Goal: Communication & Community: Answer question/provide support

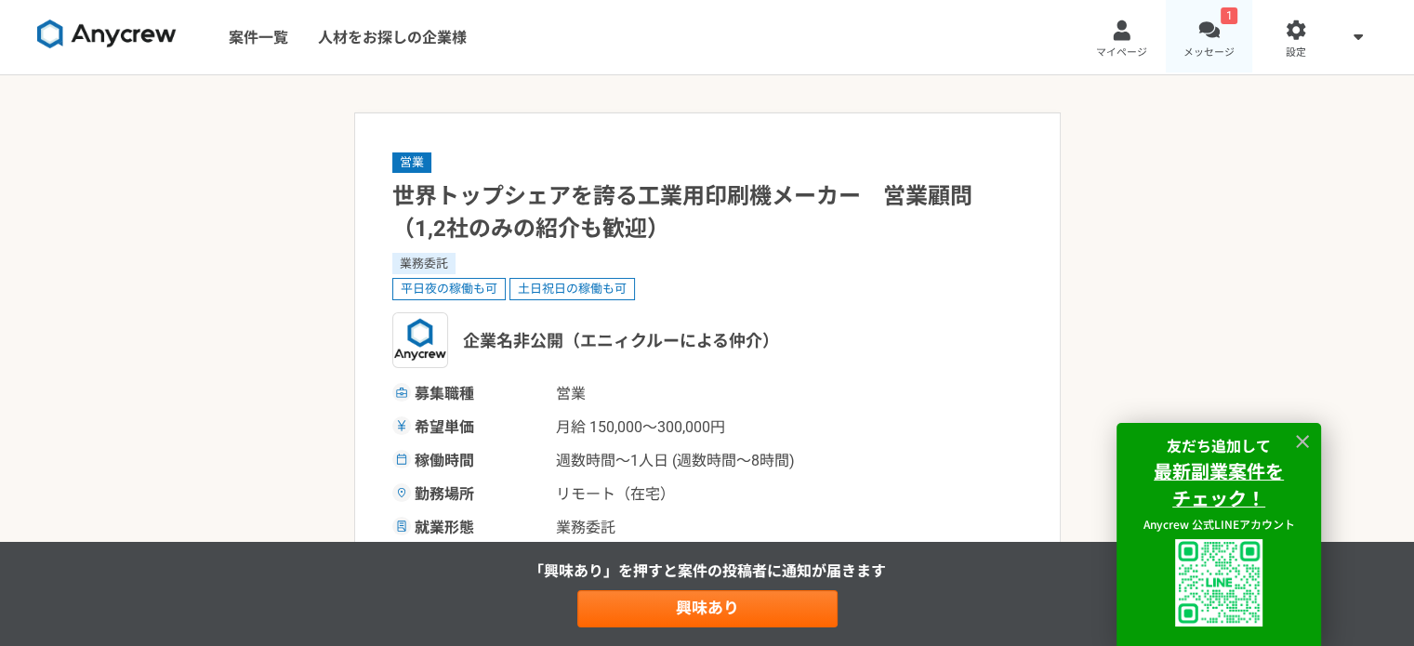
click at [1209, 38] on div at bounding box center [1209, 30] width 21 height 21
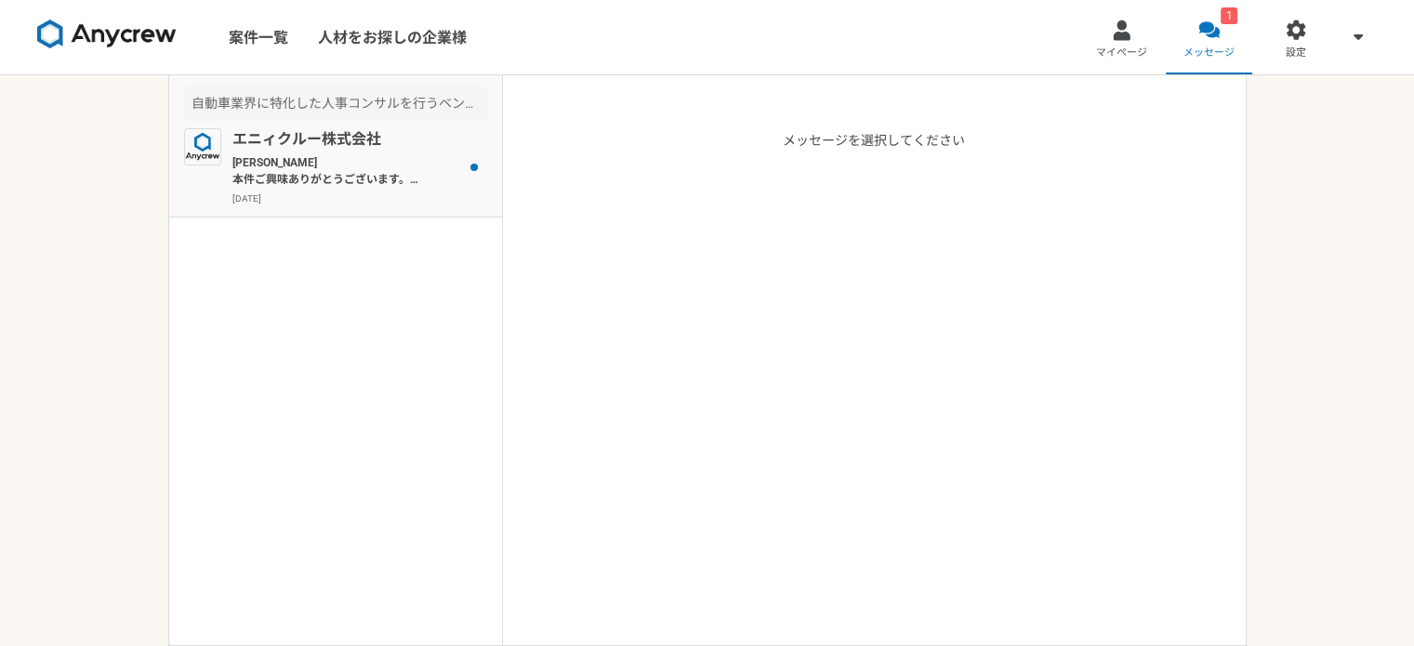
click at [335, 155] on p "[PERSON_NAME] 本件ご興味ありがとうございます。 まずは経歴についてお伺いしたく、下記より経歴書を送付いただくことは可能でしょうか？よろしくお願い…" at bounding box center [347, 170] width 230 height 33
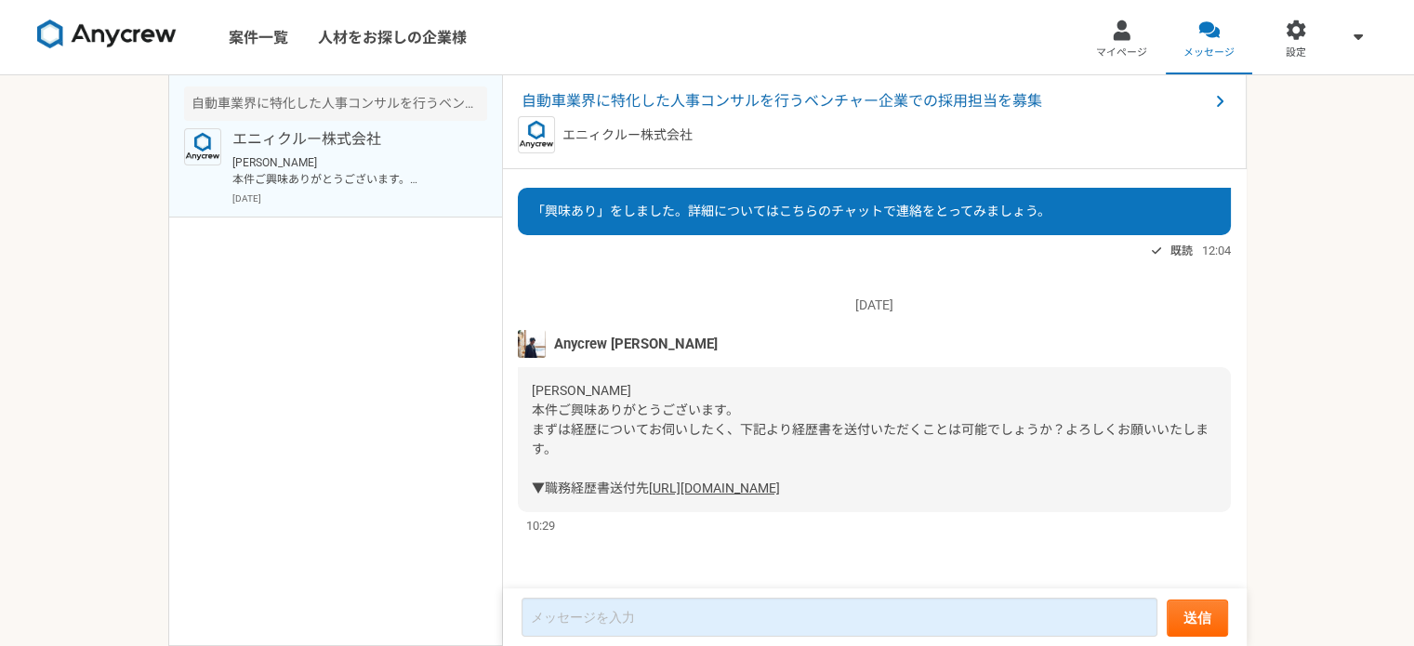
scroll to position [73, 0]
click at [655, 100] on span "自動車業界に特化した人事コンサルを行うベンチャー企業での採用担当を募集" at bounding box center [865, 101] width 687 height 22
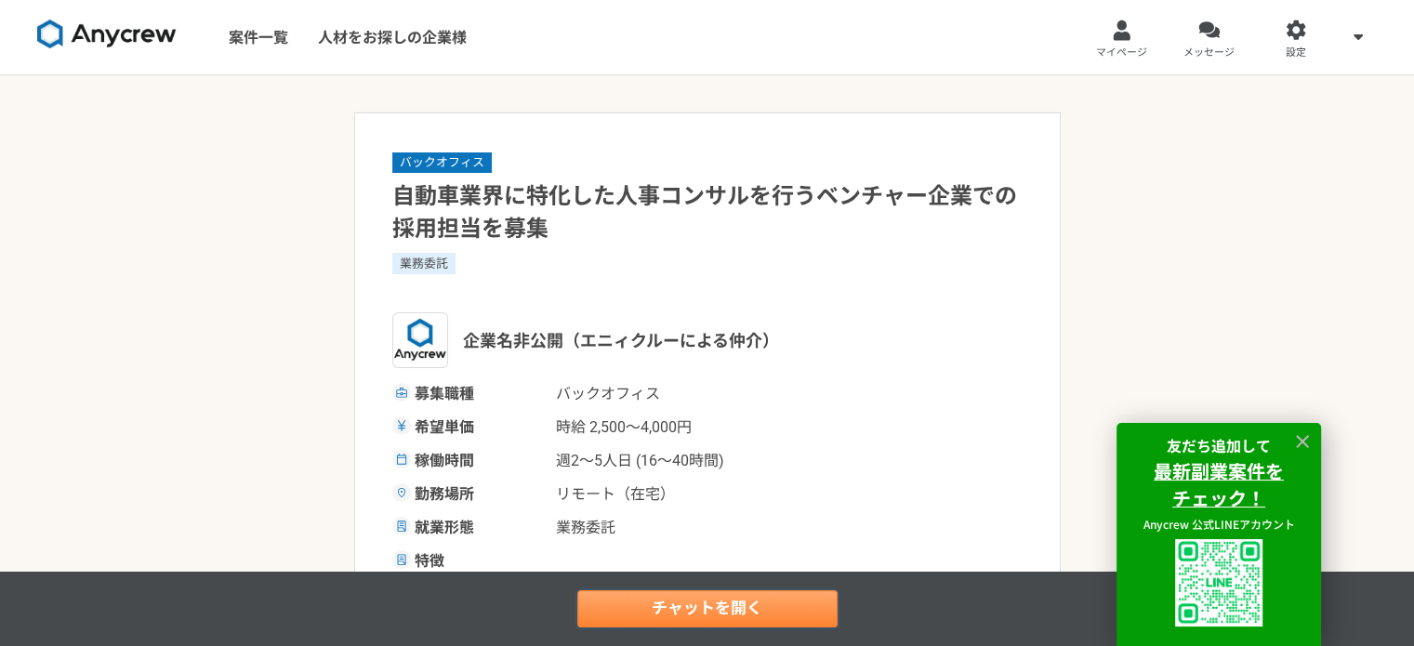
click at [758, 596] on link "チャットを開く" at bounding box center [707, 609] width 260 height 37
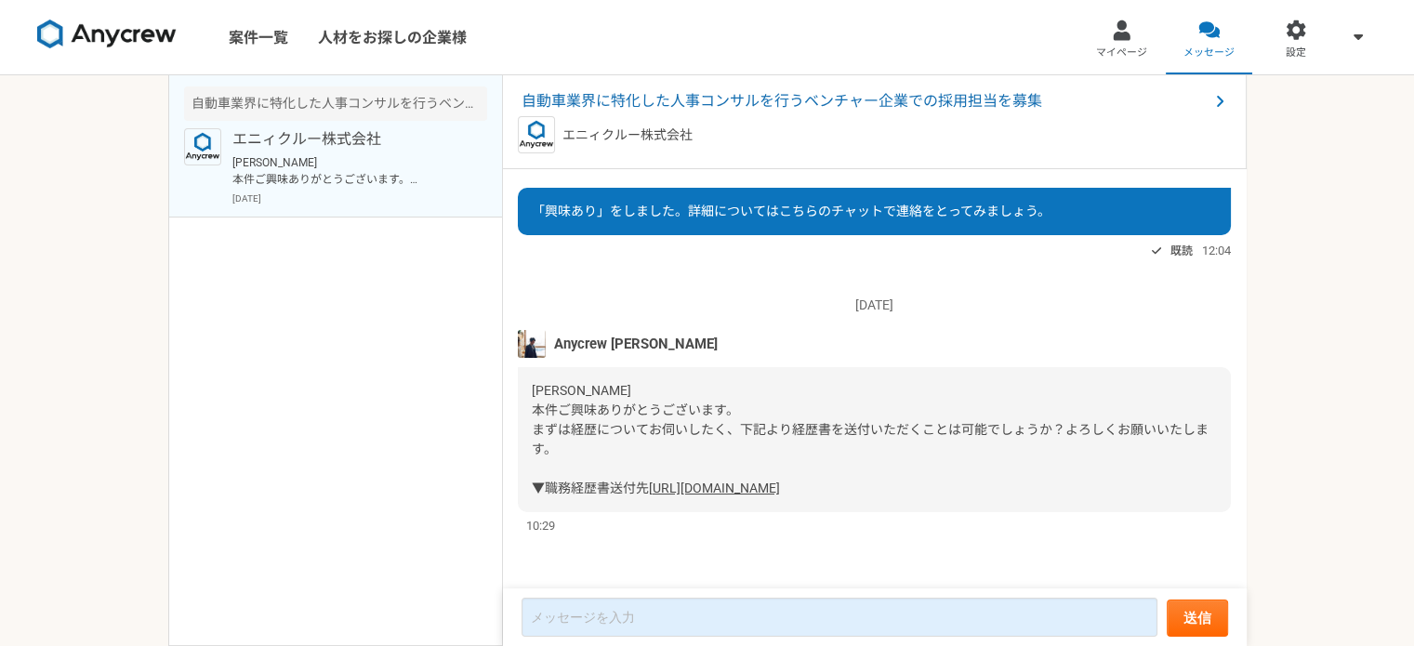
scroll to position [73, 0]
click at [649, 481] on link "[URL][DOMAIN_NAME]" at bounding box center [714, 488] width 131 height 15
click at [1108, 33] on link "マイページ" at bounding box center [1122, 37] width 87 height 74
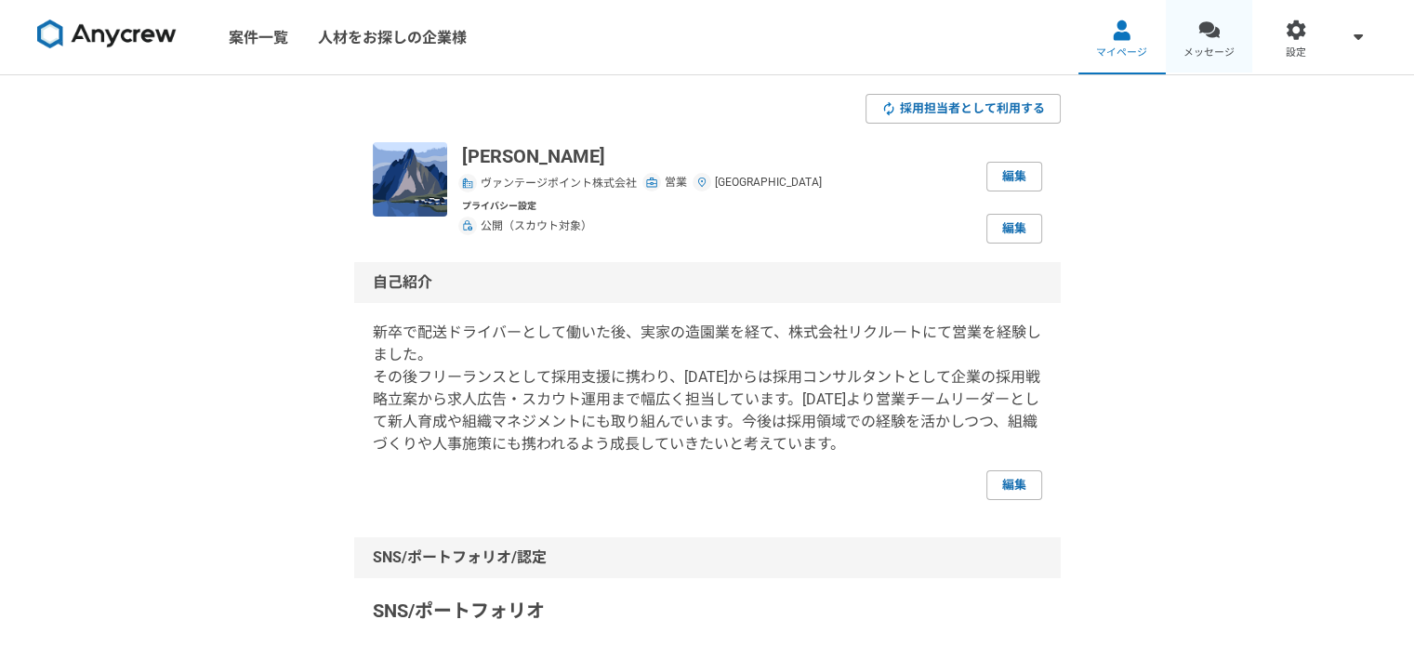
click at [1217, 29] on div at bounding box center [1209, 30] width 21 height 21
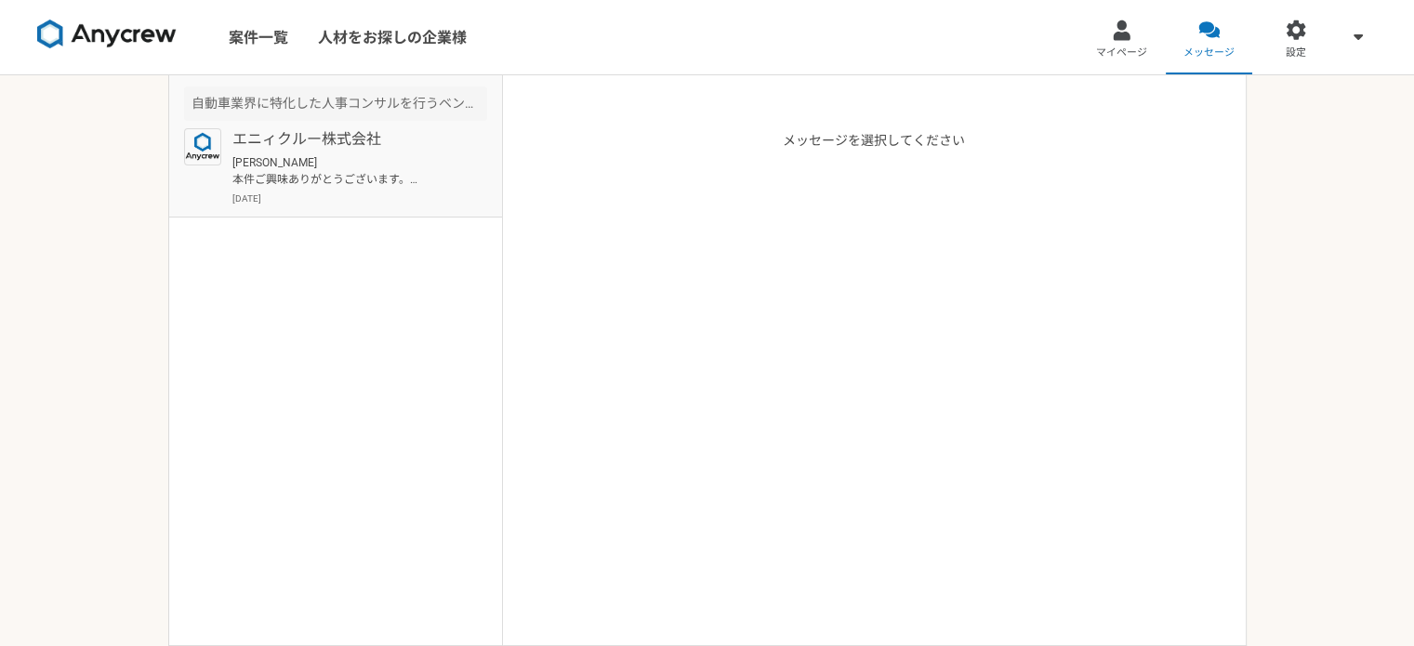
click at [381, 192] on p "[DATE]" at bounding box center [359, 199] width 255 height 14
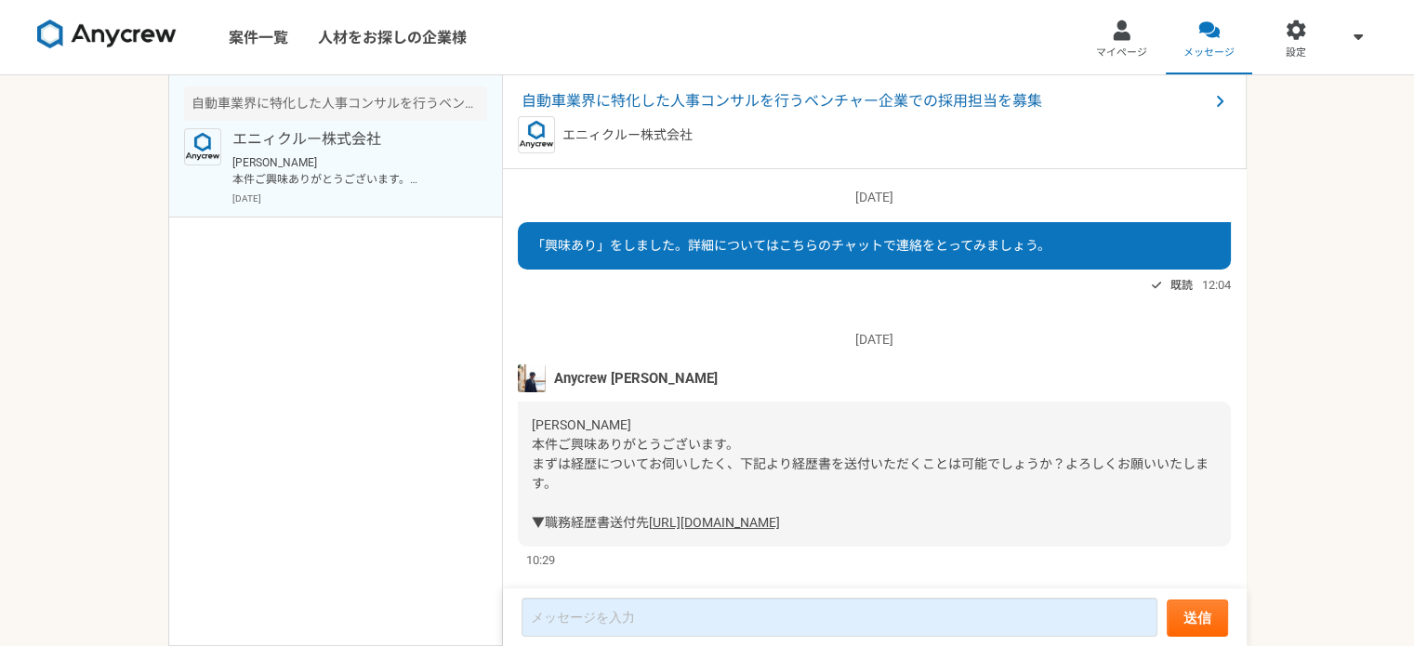
click at [299, 146] on p "エニィクルー株式会社" at bounding box center [347, 139] width 230 height 22
click at [1213, 43] on link "メッセージ" at bounding box center [1209, 37] width 87 height 74
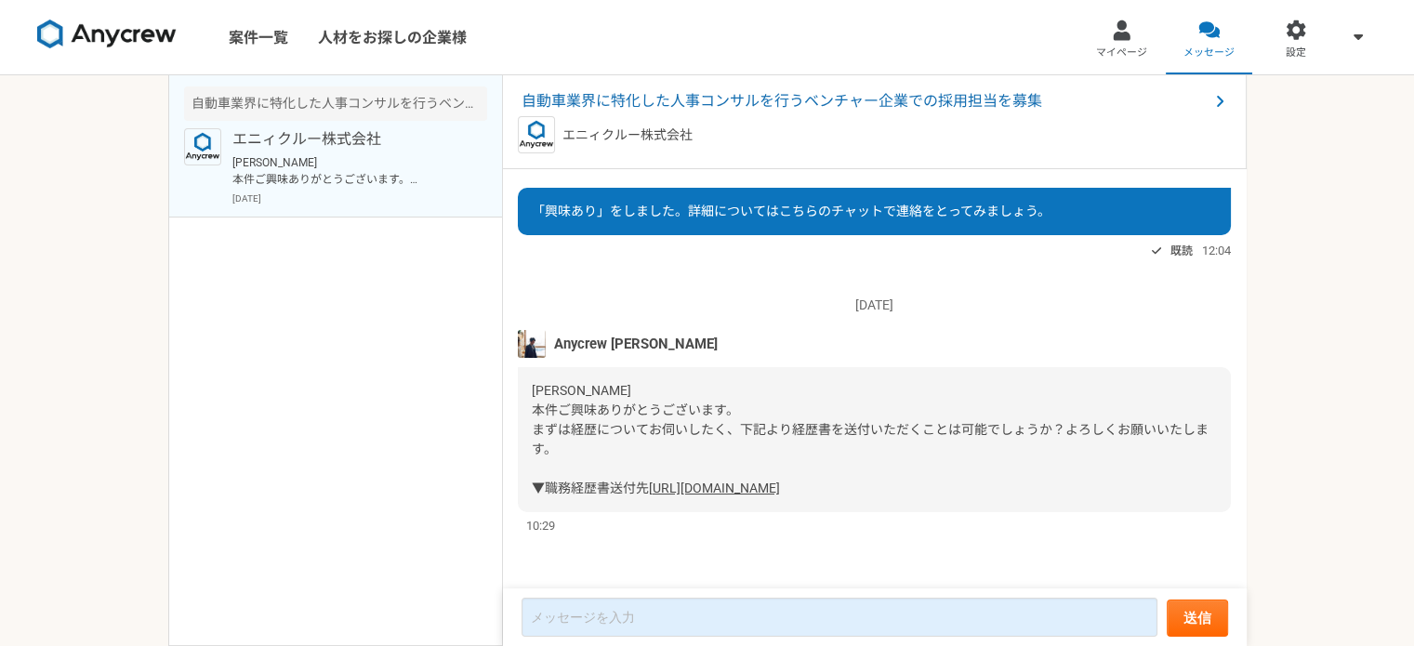
click at [606, 133] on p "エニィクルー株式会社" at bounding box center [628, 136] width 130 height 20
click at [700, 100] on span "自動車業界に特化した人事コンサルを行うベンチャー企業での採用担当を募集" at bounding box center [865, 101] width 687 height 22
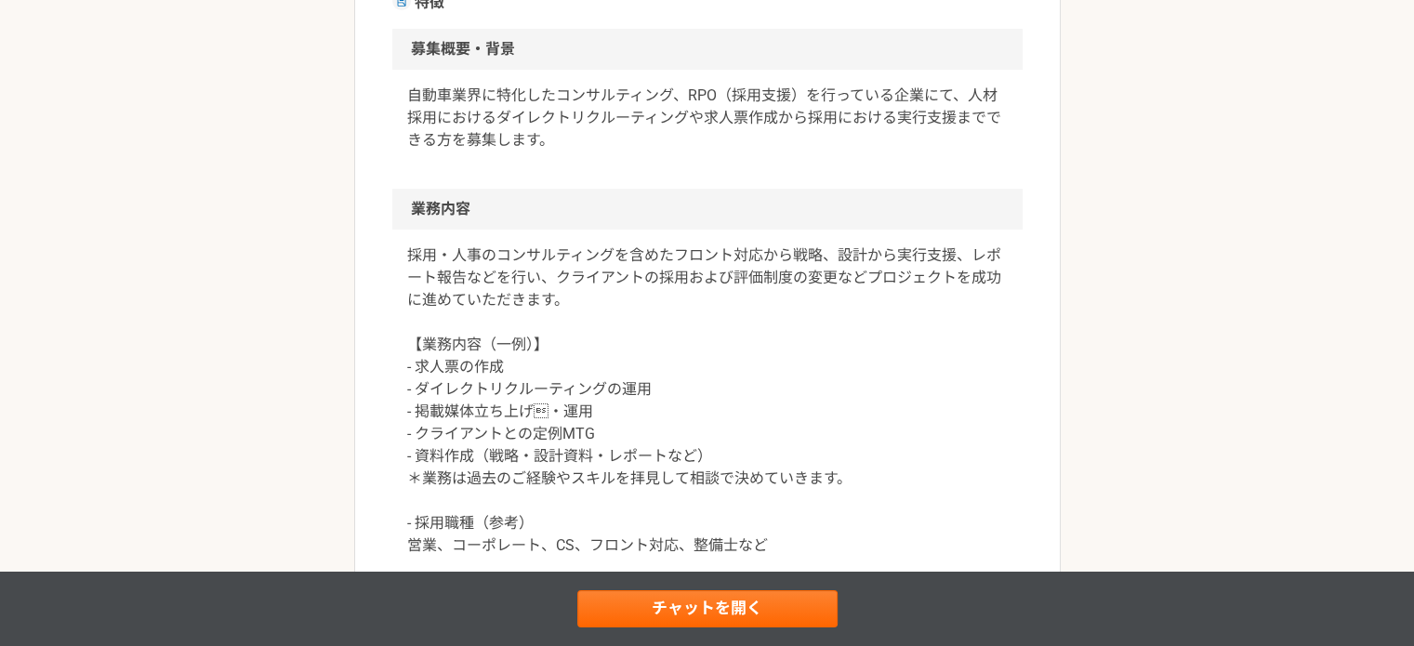
scroll to position [532, 0]
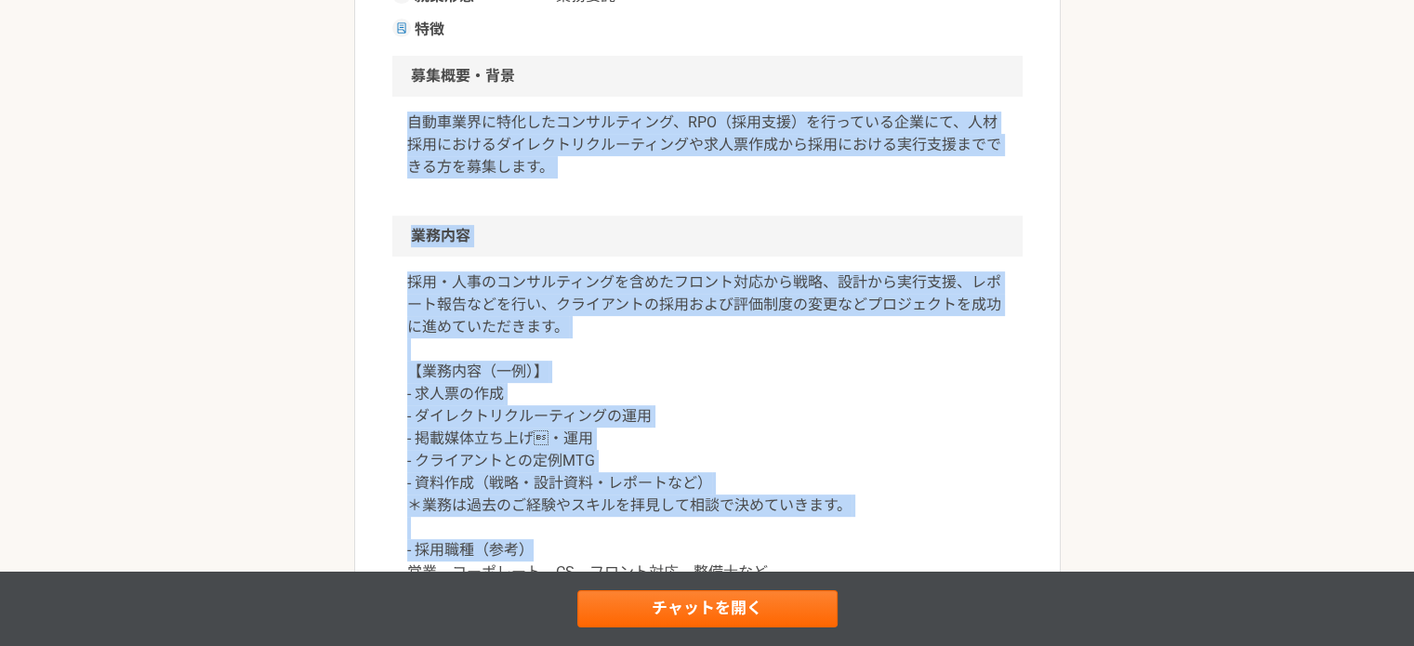
drag, startPoint x: 409, startPoint y: 118, endPoint x: 571, endPoint y: 390, distance: 316.1
click at [536, 542] on article "バックオフィス 自動車業界に特化した人事コンサルを行うベンチャー企業での採用担当を募集 業務委託 企業名非公開（エニィクルーによる仲介） 募集職種 バックオフ…" at bounding box center [707, 563] width 707 height 1965
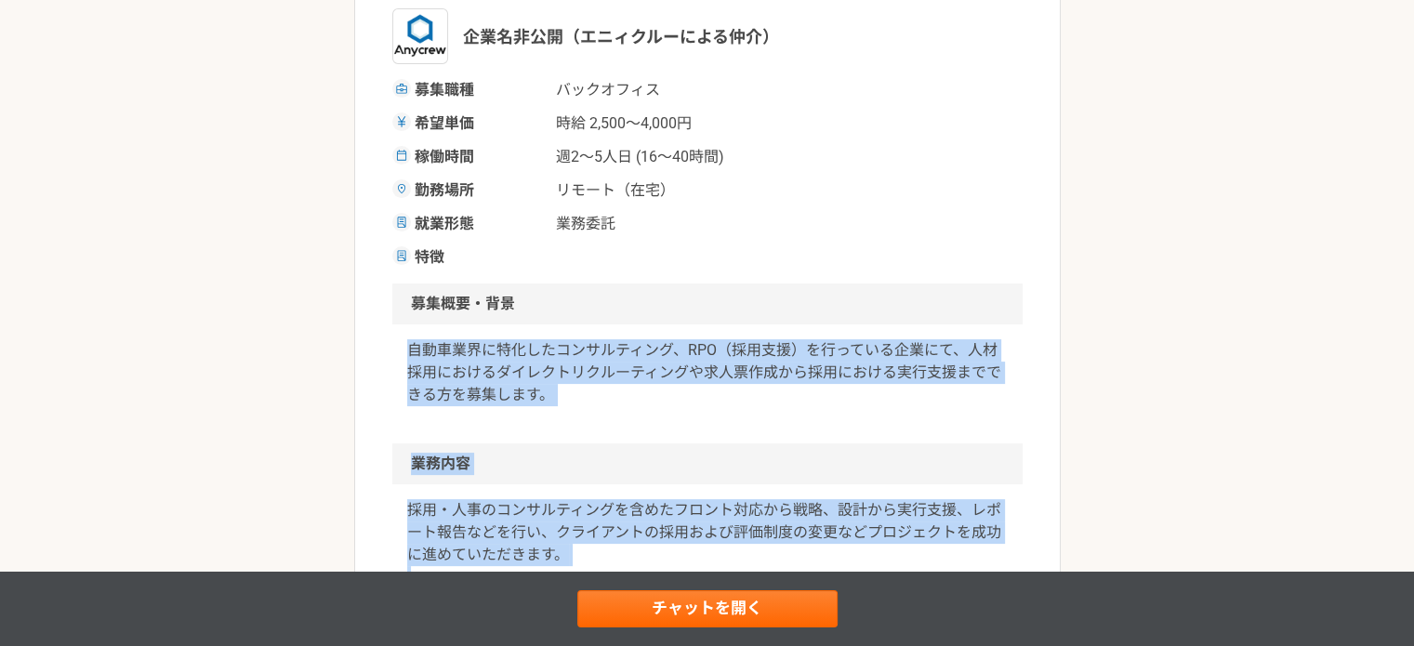
scroll to position [253, 0]
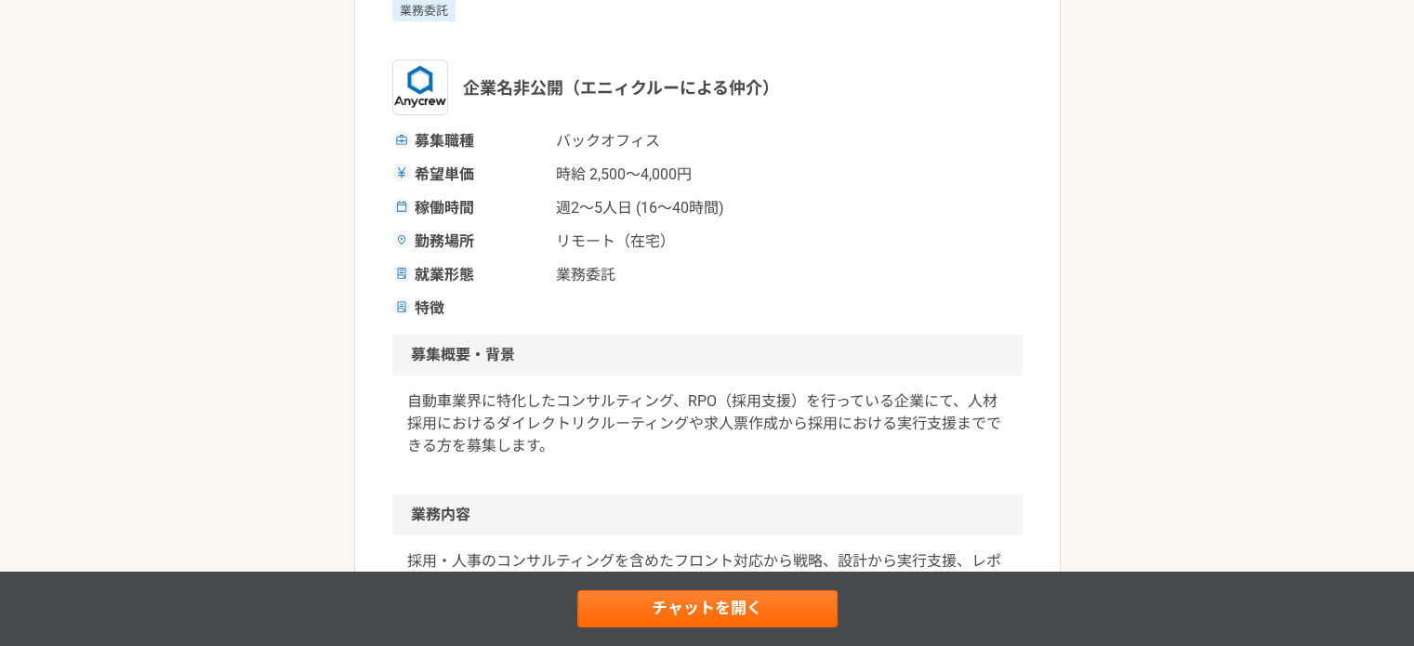
click at [688, 285] on span "業務委託" at bounding box center [649, 275] width 186 height 22
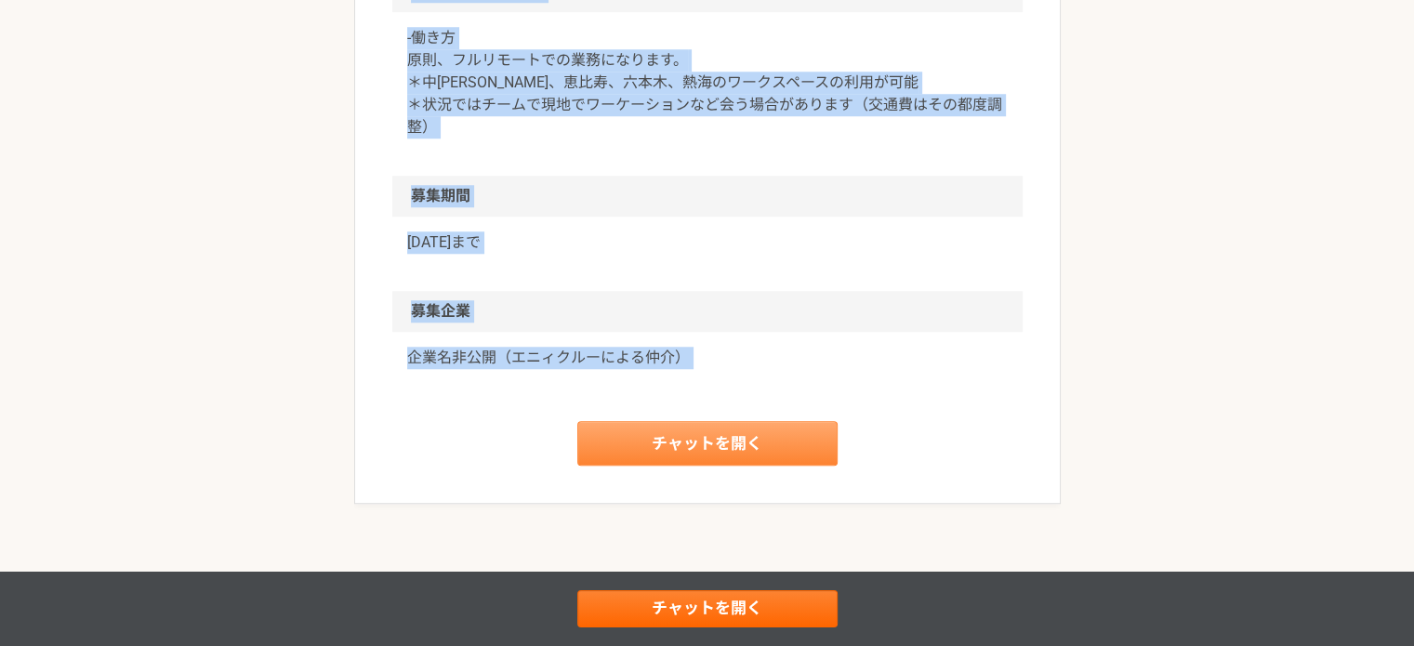
scroll to position [1577, 0]
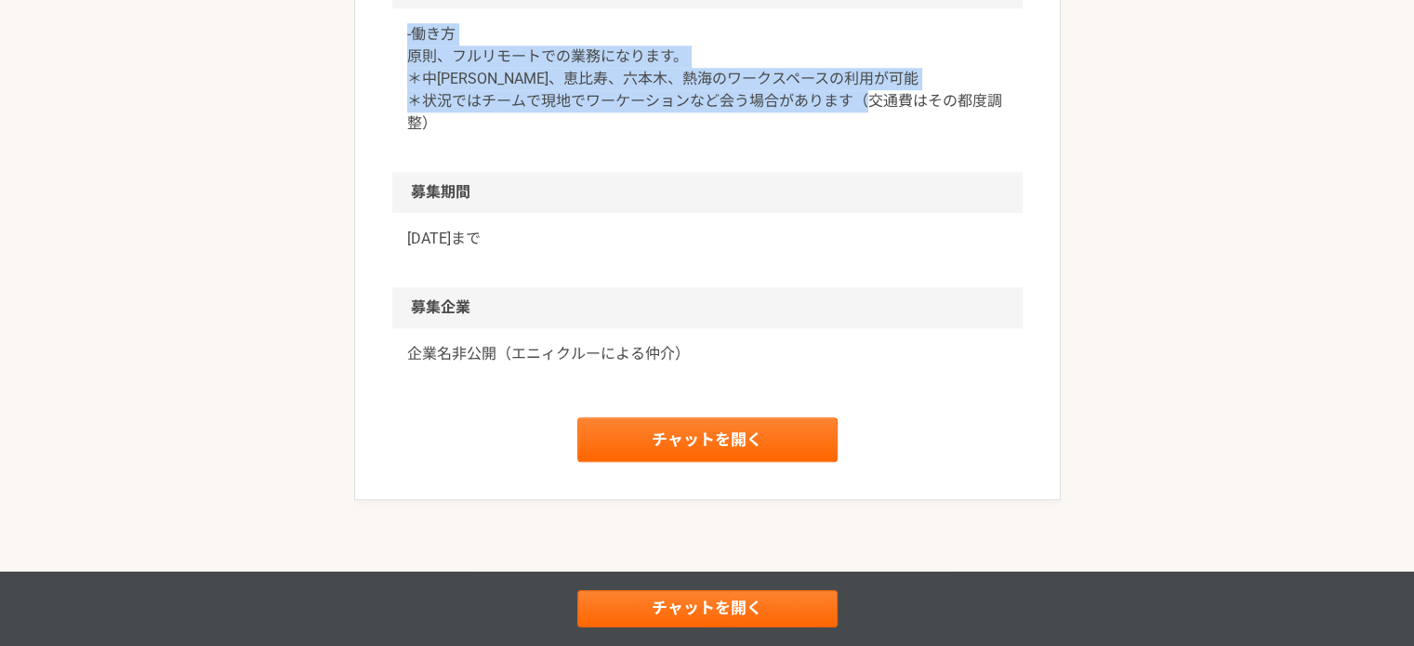
drag, startPoint x: 396, startPoint y: 123, endPoint x: 560, endPoint y: 114, distance: 163.9
copy article "loremipsumdolorsitametconsecteturad elit seddoe（temporincid） utla etdolor magn …"
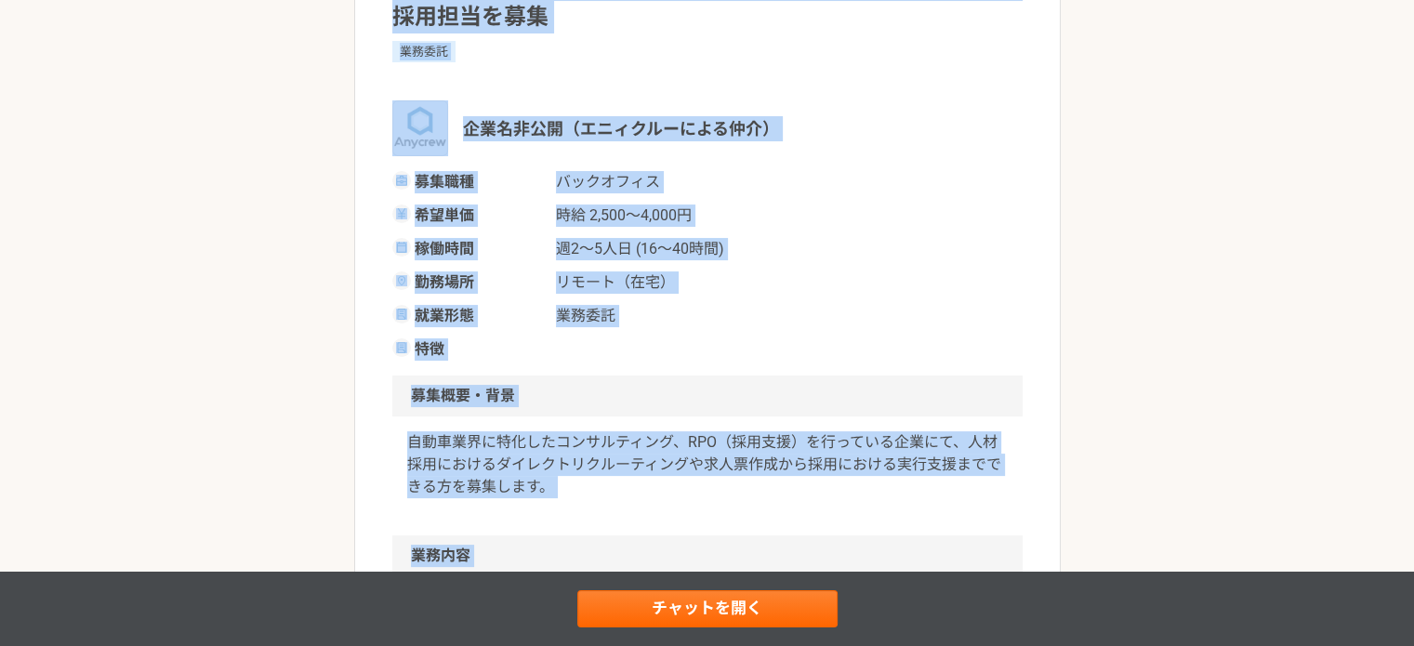
scroll to position [0, 0]
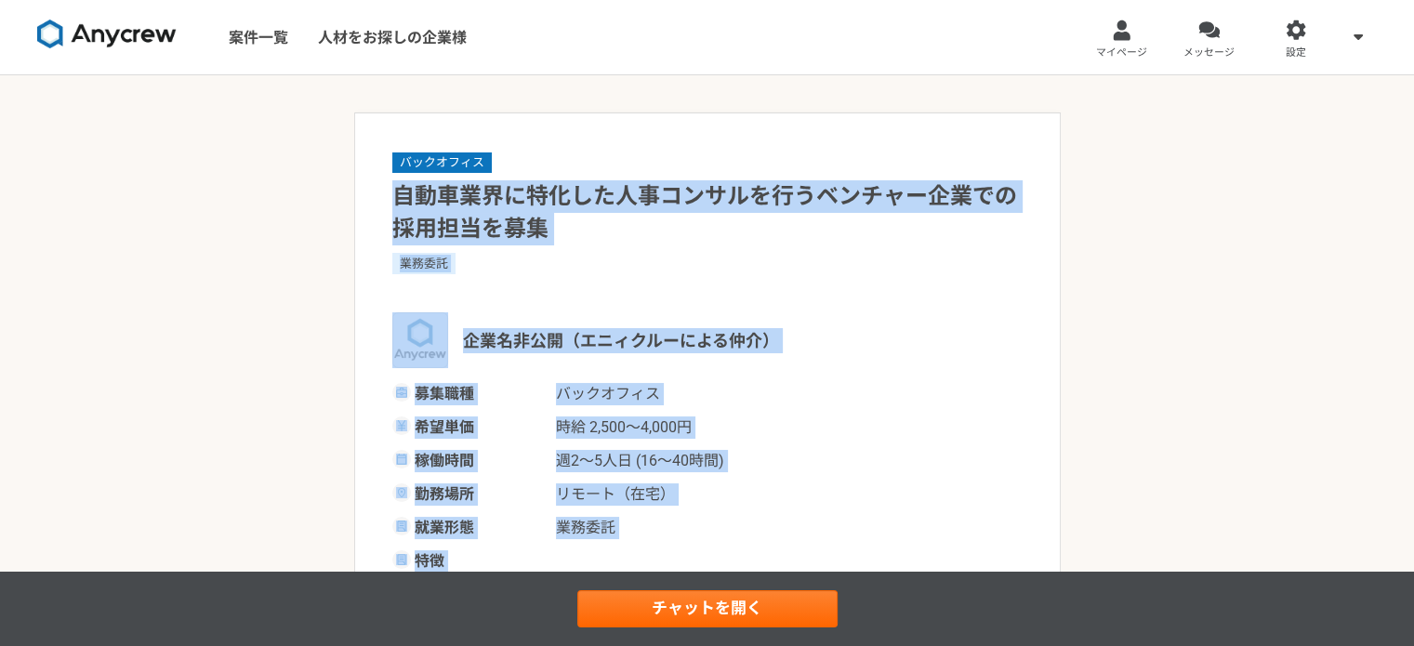
click at [844, 268] on div "業務委託" at bounding box center [707, 263] width 631 height 20
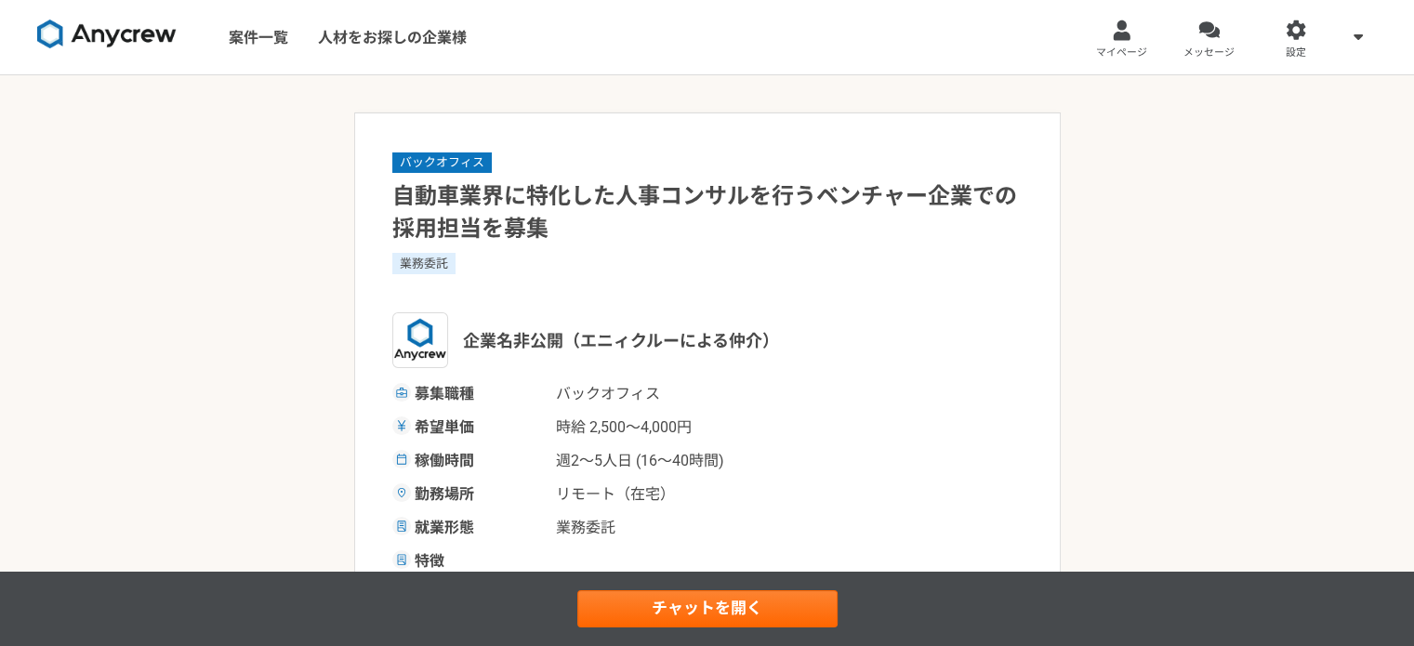
scroll to position [93, 0]
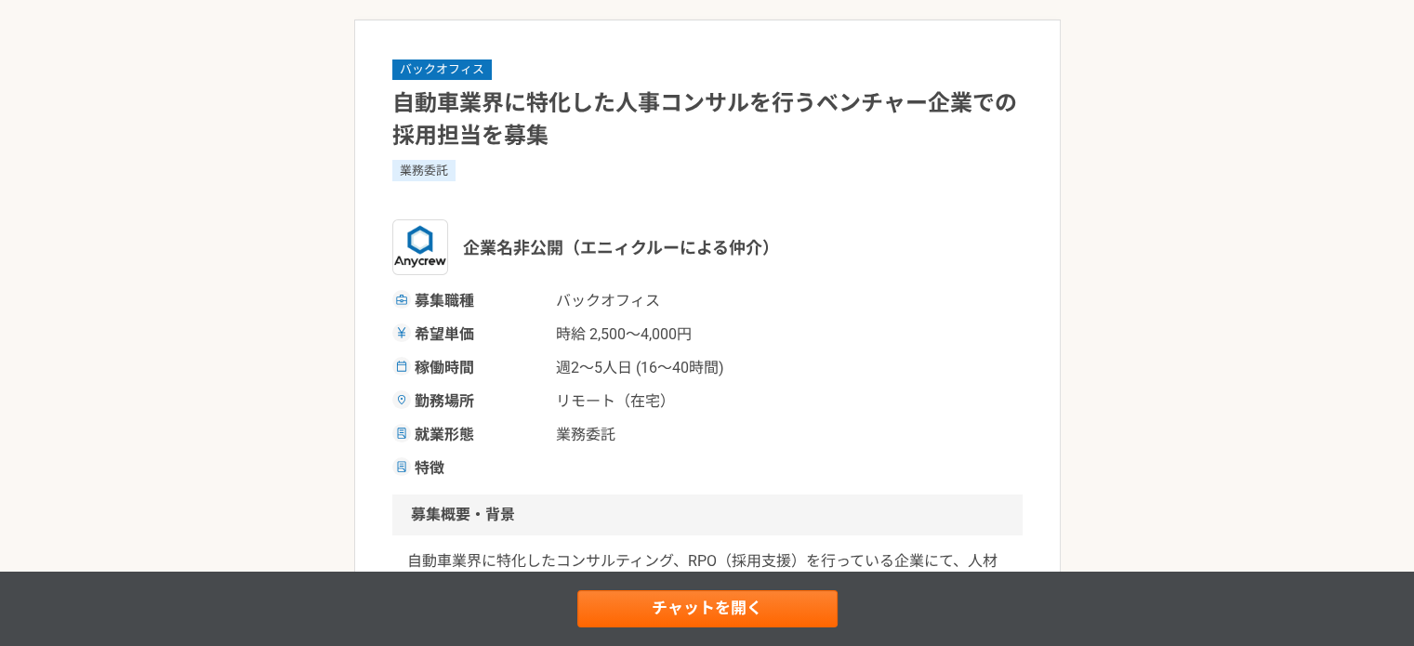
click at [803, 257] on div "企業名非公開（エニィクルーによる仲介）" at bounding box center [707, 247] width 631 height 56
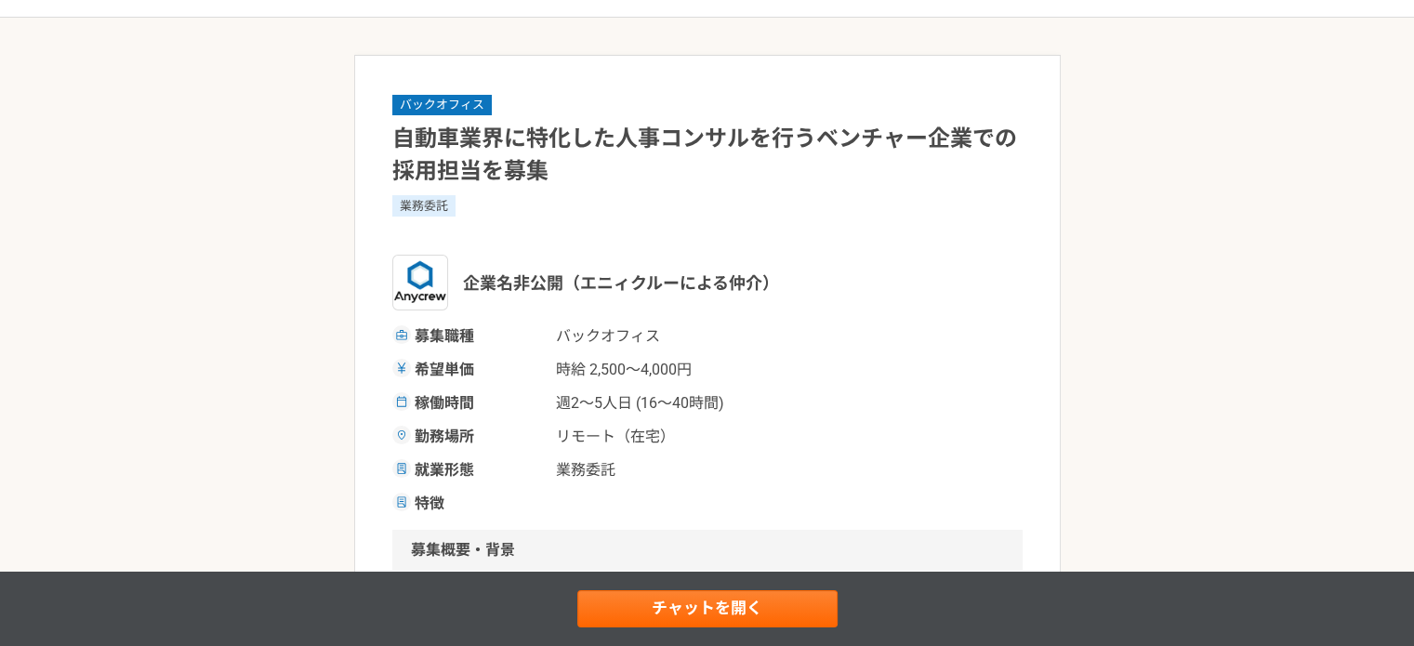
scroll to position [0, 0]
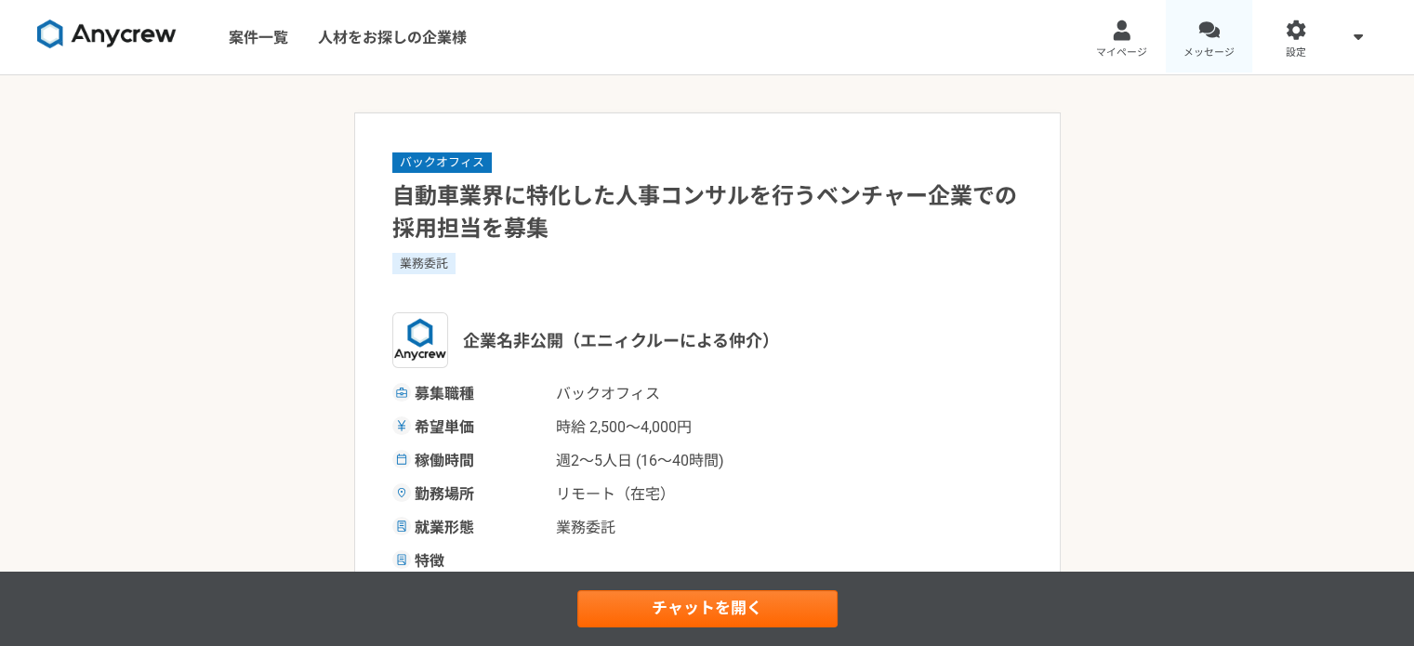
click at [1215, 37] on div at bounding box center [1209, 30] width 21 height 21
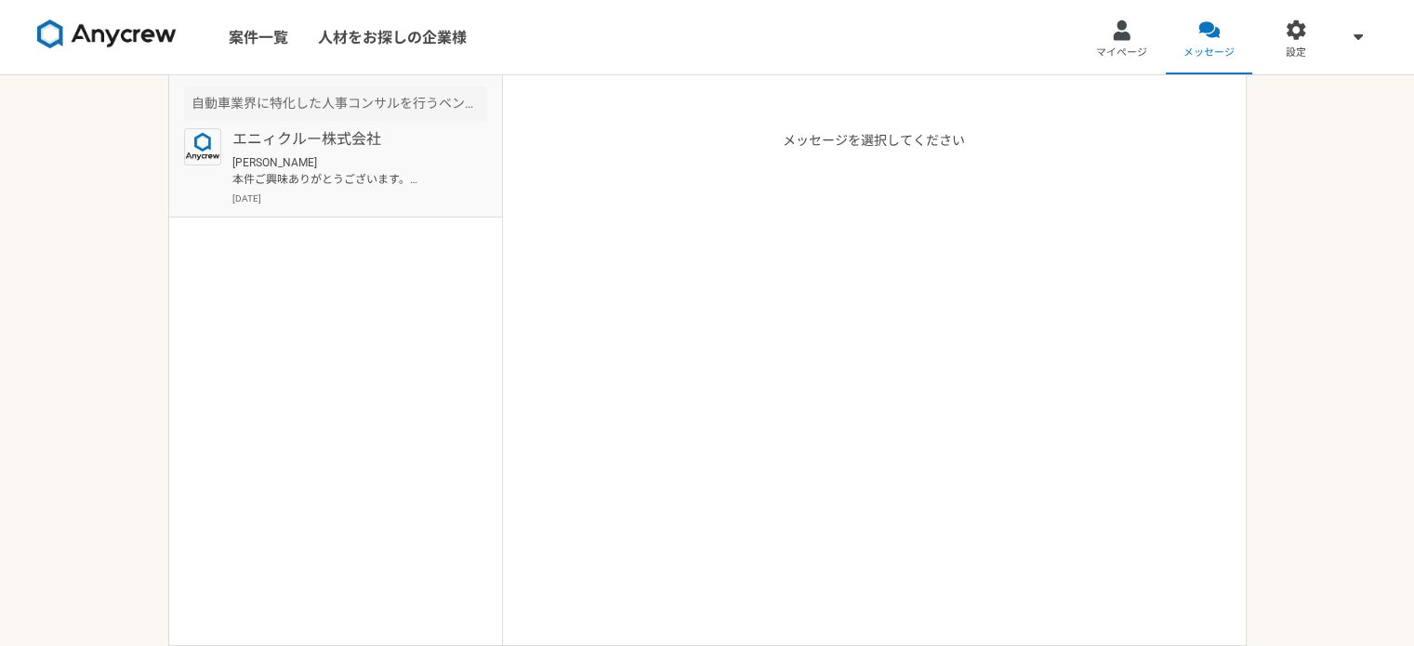
click at [420, 168] on p "[PERSON_NAME] 本件ご興味ありがとうございます。 まずは経歴についてお伺いしたく、下記より経歴書を送付いただくことは可能でしょうか？よろしくお願い…" at bounding box center [347, 170] width 230 height 33
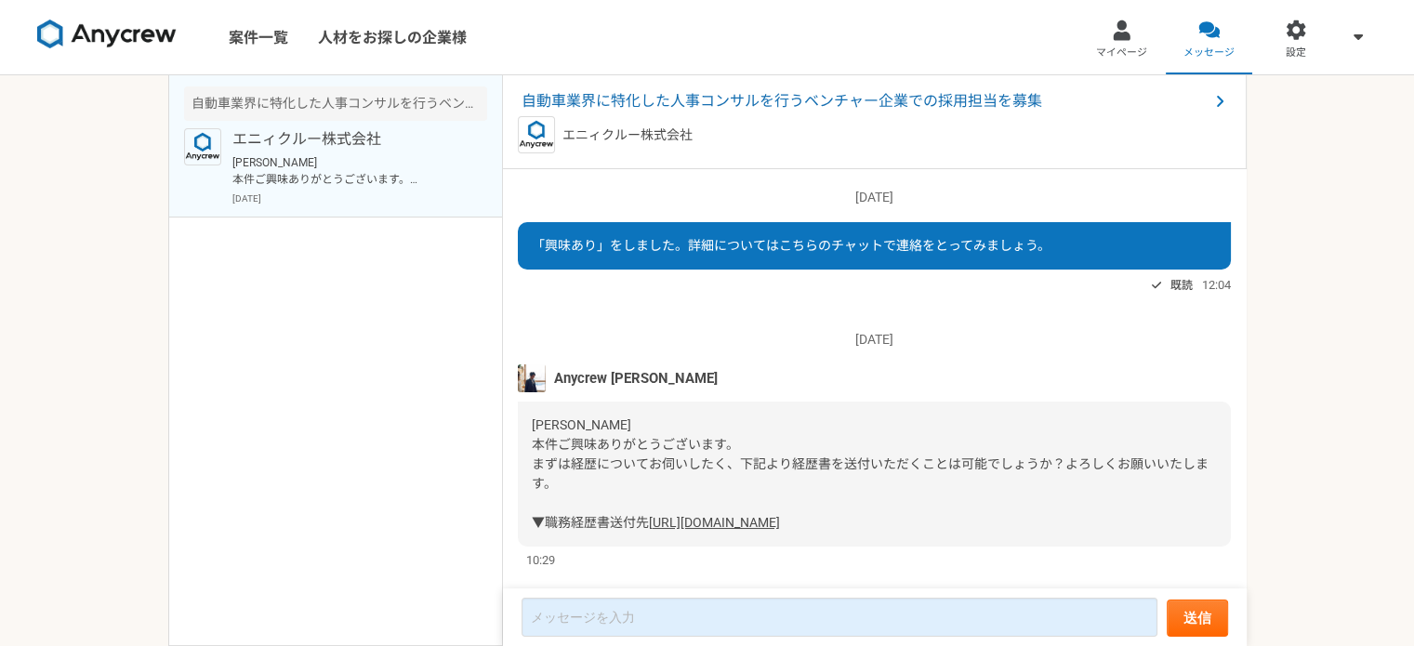
scroll to position [73, 0]
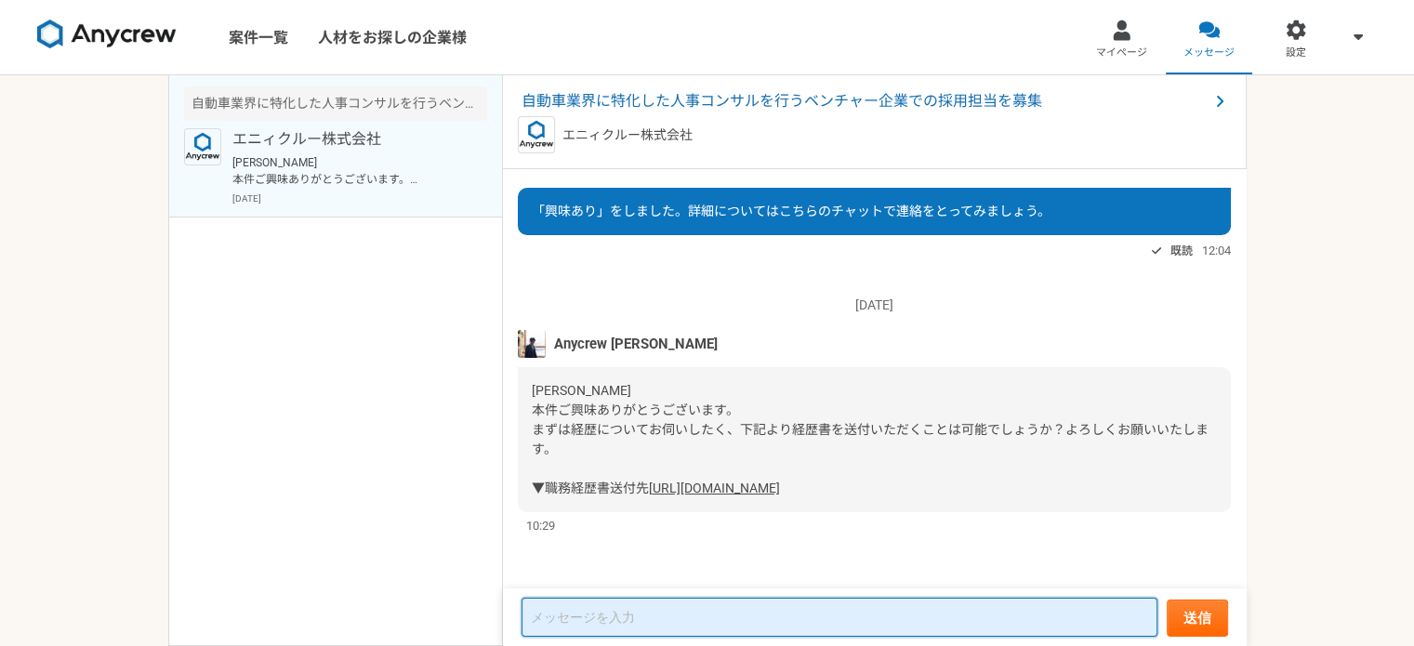
click at [706, 617] on textarea at bounding box center [840, 617] width 636 height 39
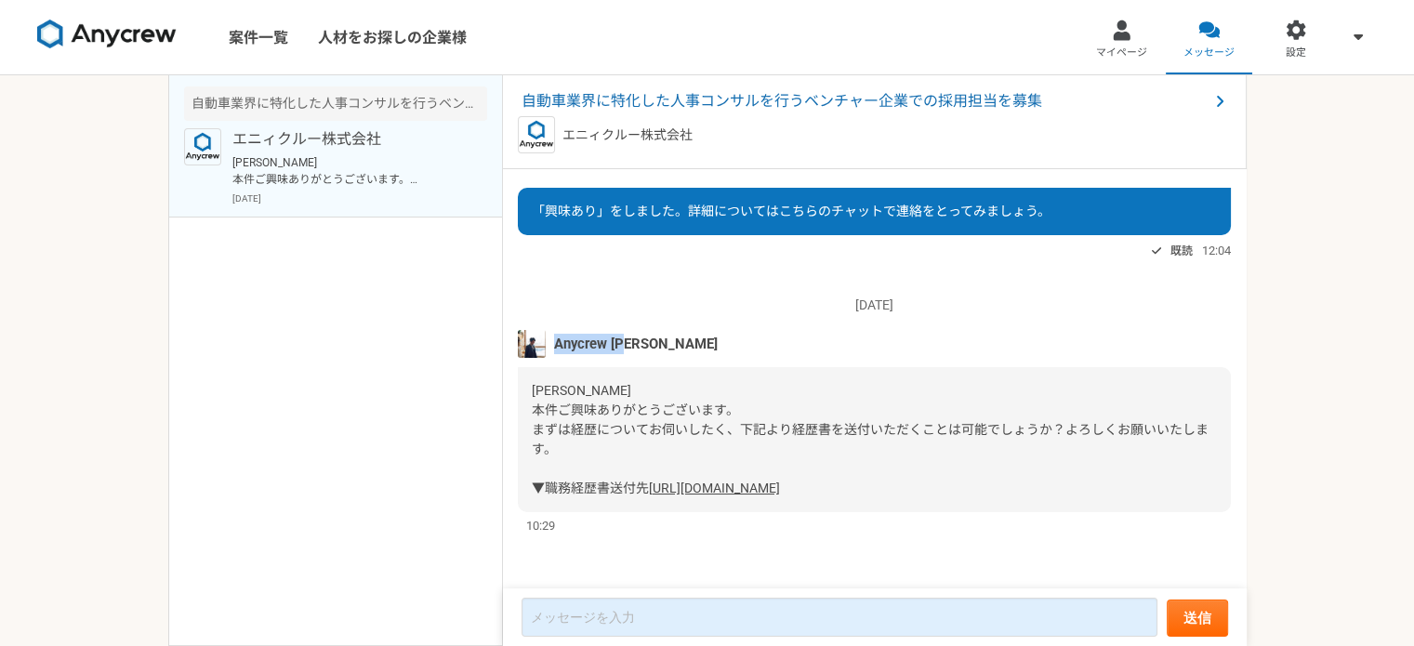
drag, startPoint x: 657, startPoint y: 304, endPoint x: 558, endPoint y: 301, distance: 99.5
click at [558, 330] on div "Anycrew [PERSON_NAME]" at bounding box center [874, 344] width 713 height 28
copy span "Anycrew [PERSON_NAME]"
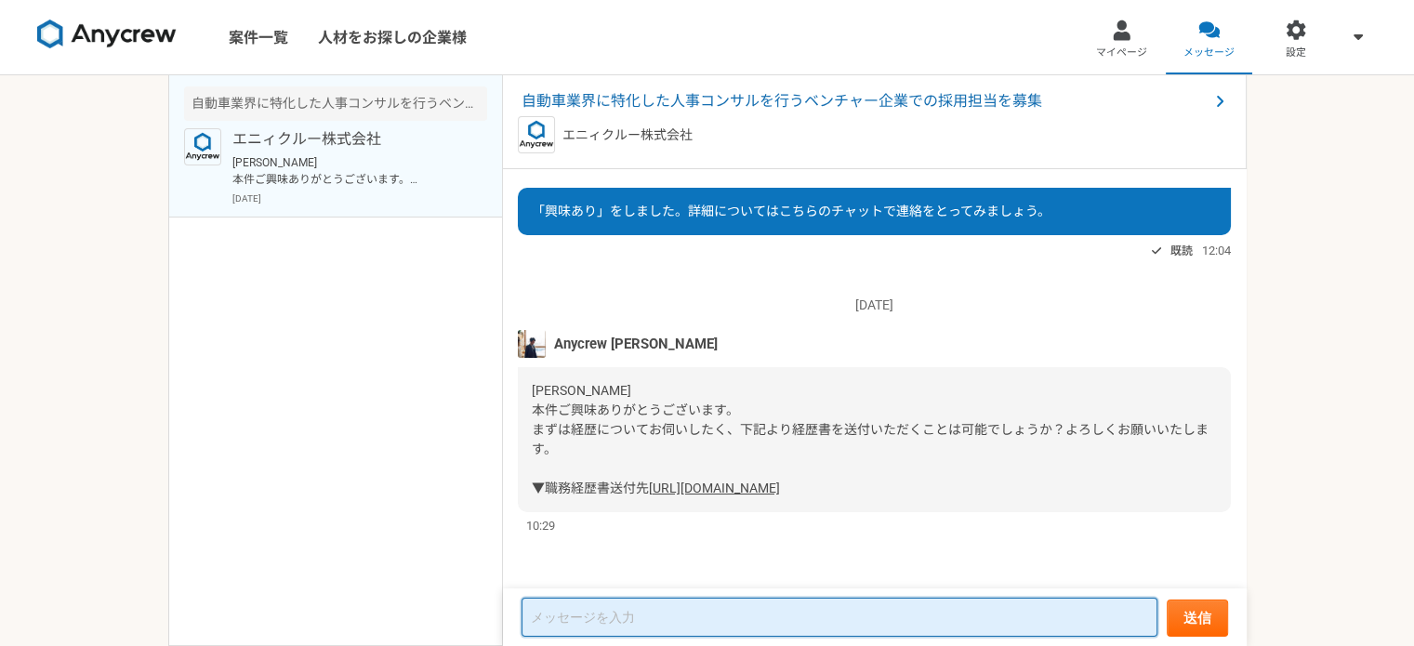
click at [609, 616] on textarea at bounding box center [840, 617] width 636 height 39
paste textarea "Anycrew [PERSON_NAME]"
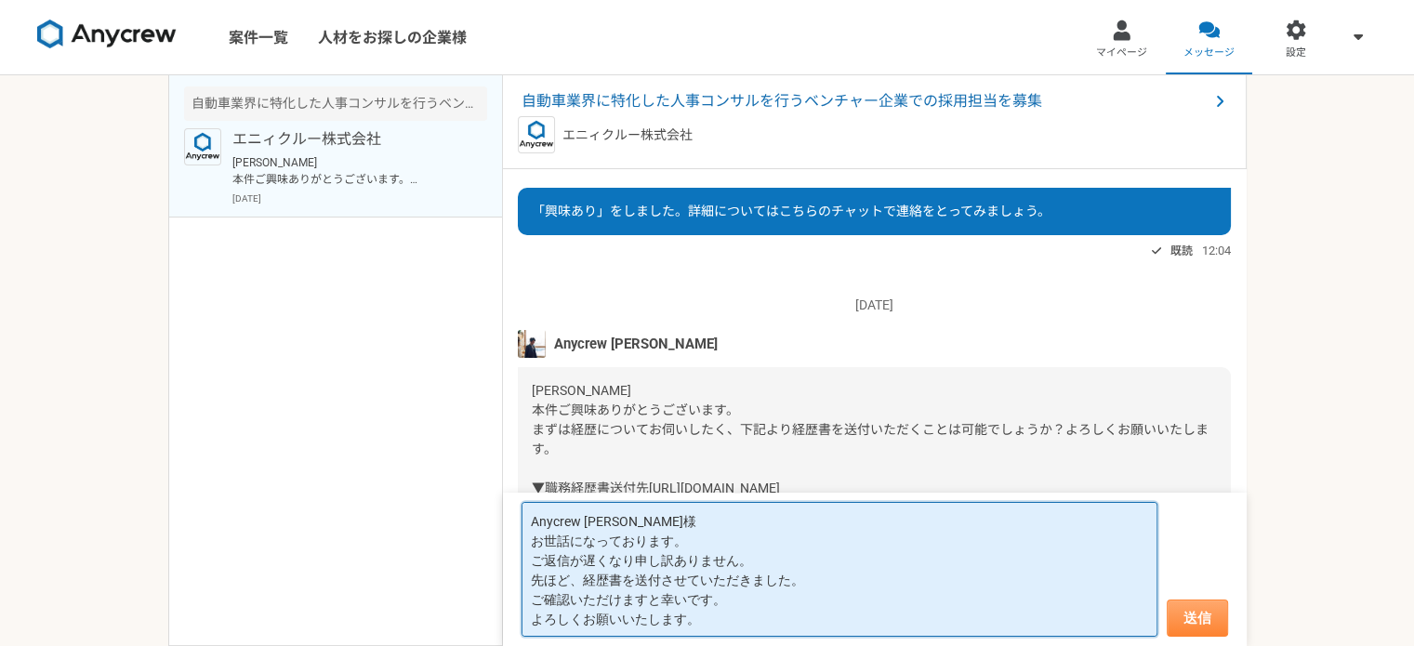
type textarea "Anycrew [PERSON_NAME]様 お世話になっております。 ご返信が遅くなり申し訳ありません。 先ほど、経歴書を送付させていただきました。 ご確認…"
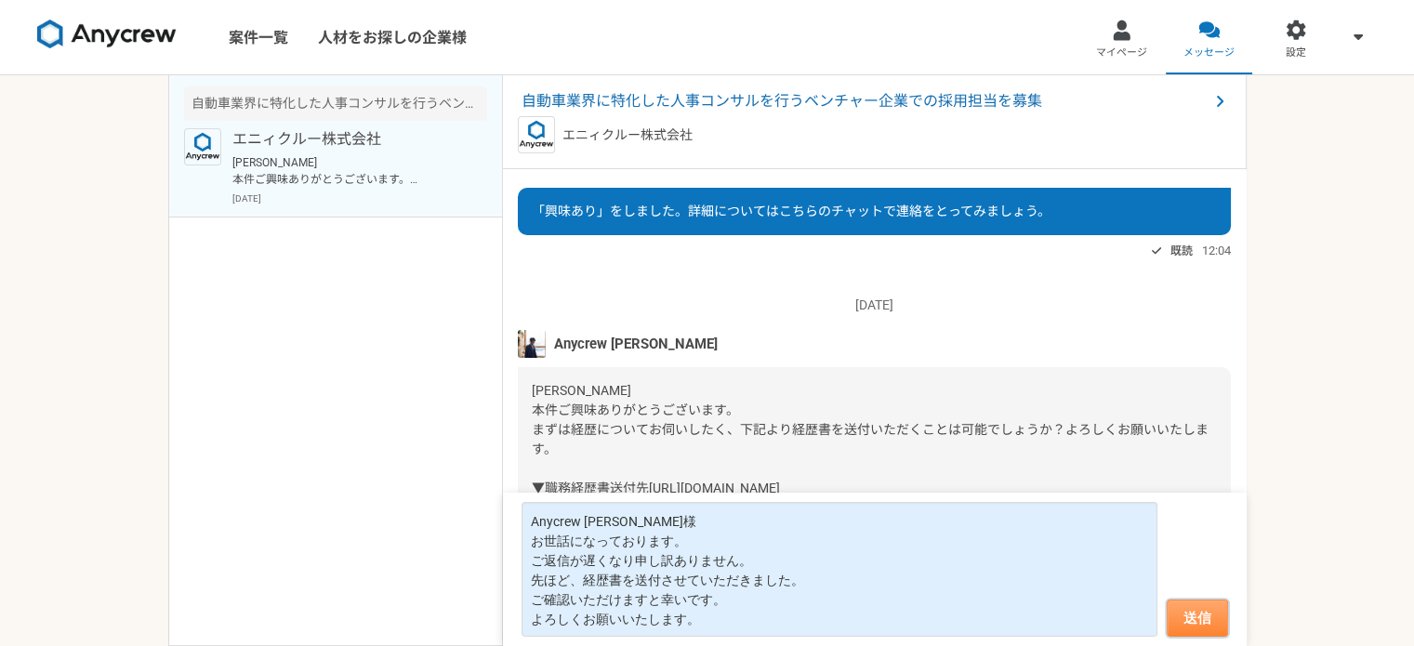
click at [1193, 617] on button "送信" at bounding box center [1197, 618] width 61 height 37
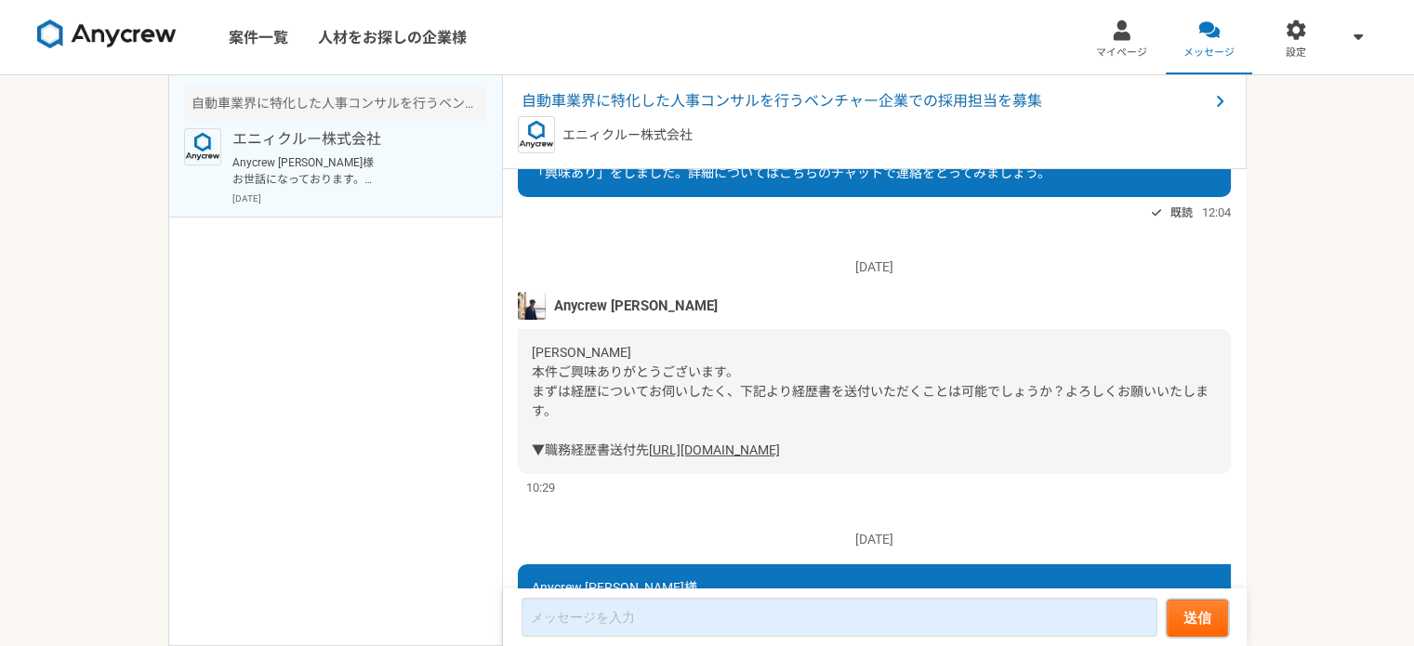
scroll to position [308, 0]
